Goal: Task Accomplishment & Management: Use online tool/utility

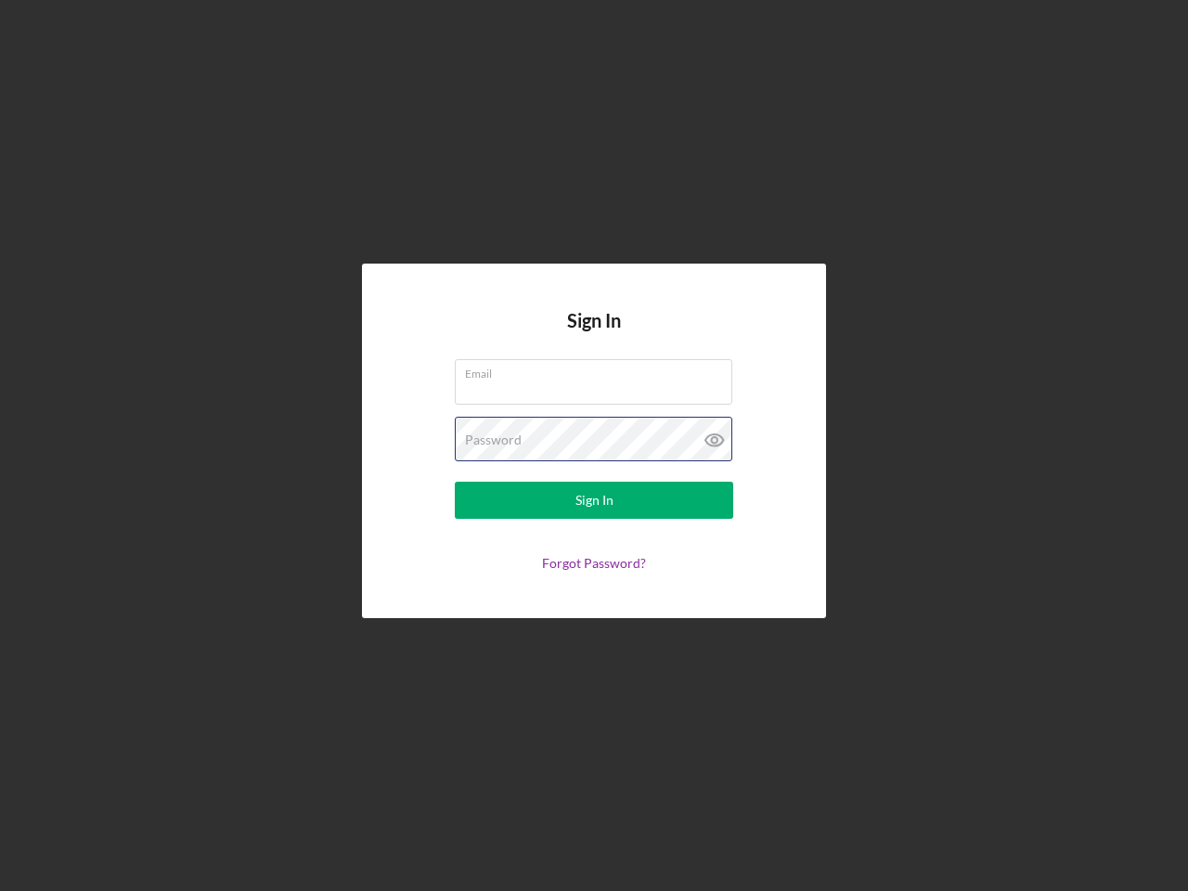
click at [594, 445] on div "Password" at bounding box center [594, 440] width 278 height 46
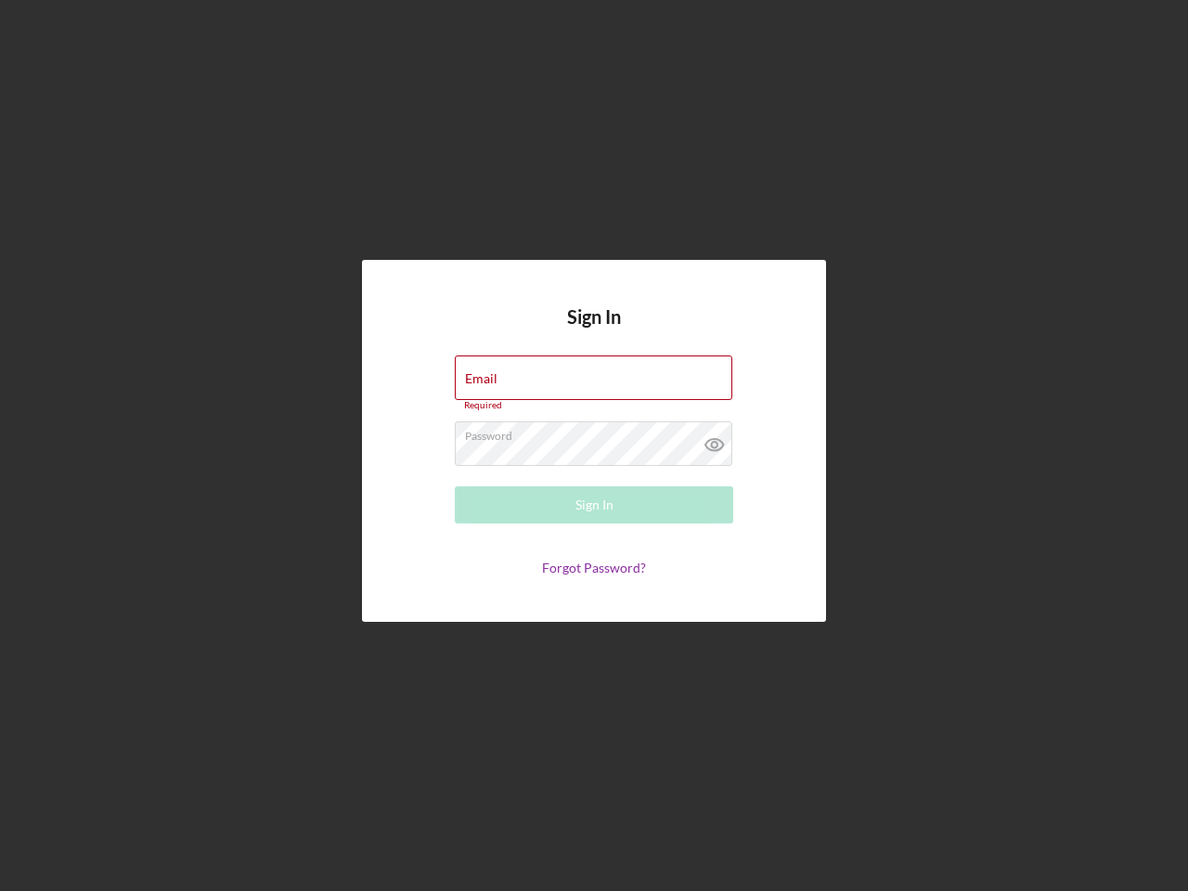
click at [714, 440] on icon at bounding box center [714, 444] width 46 height 46
